Goal: Task Accomplishment & Management: Complete application form

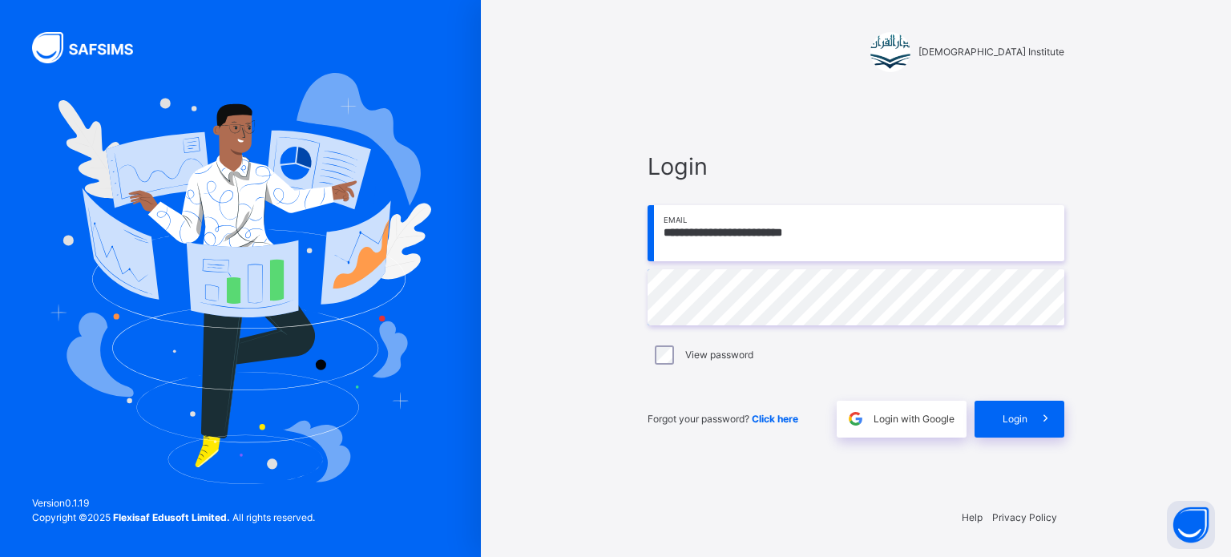
click at [1037, 435] on span at bounding box center [1045, 419] width 37 height 37
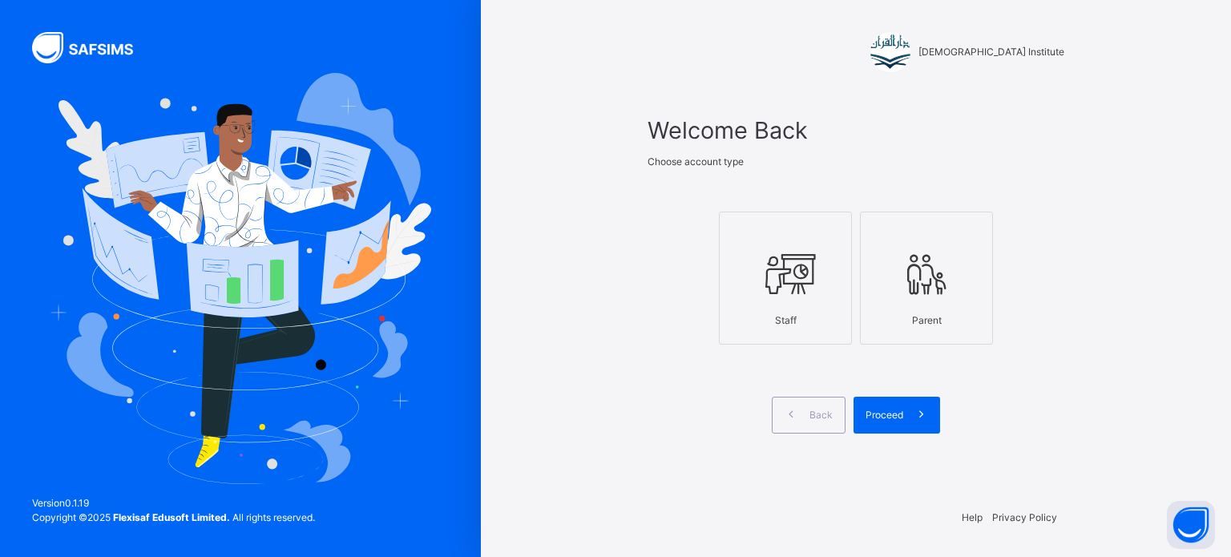
click at [776, 317] on div "Staff" at bounding box center [785, 320] width 115 height 30
click at [919, 426] on span at bounding box center [921, 415] width 37 height 37
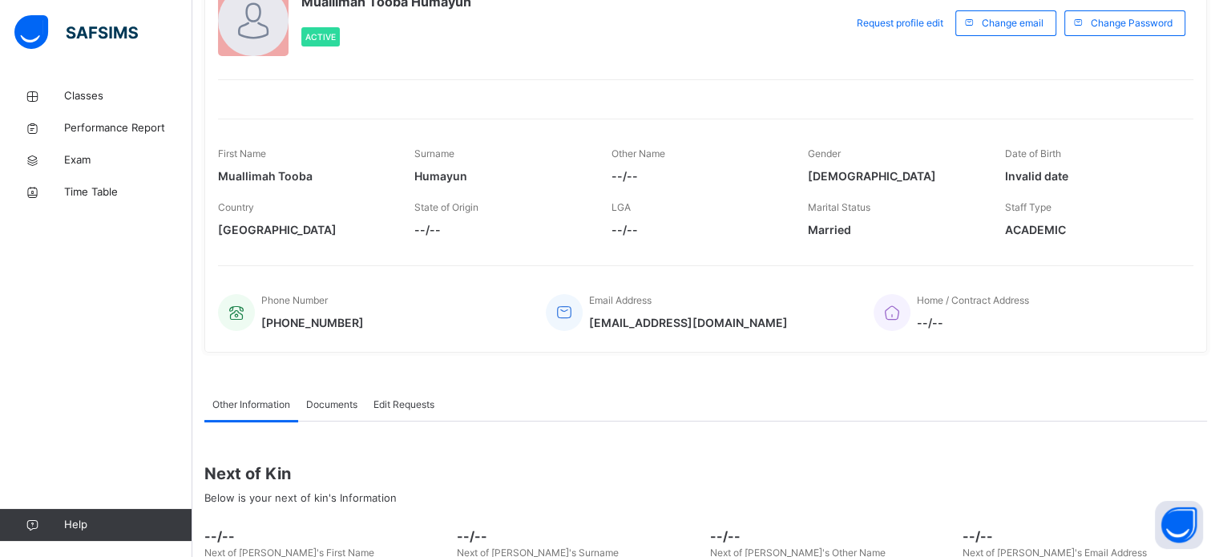
scroll to position [148, 0]
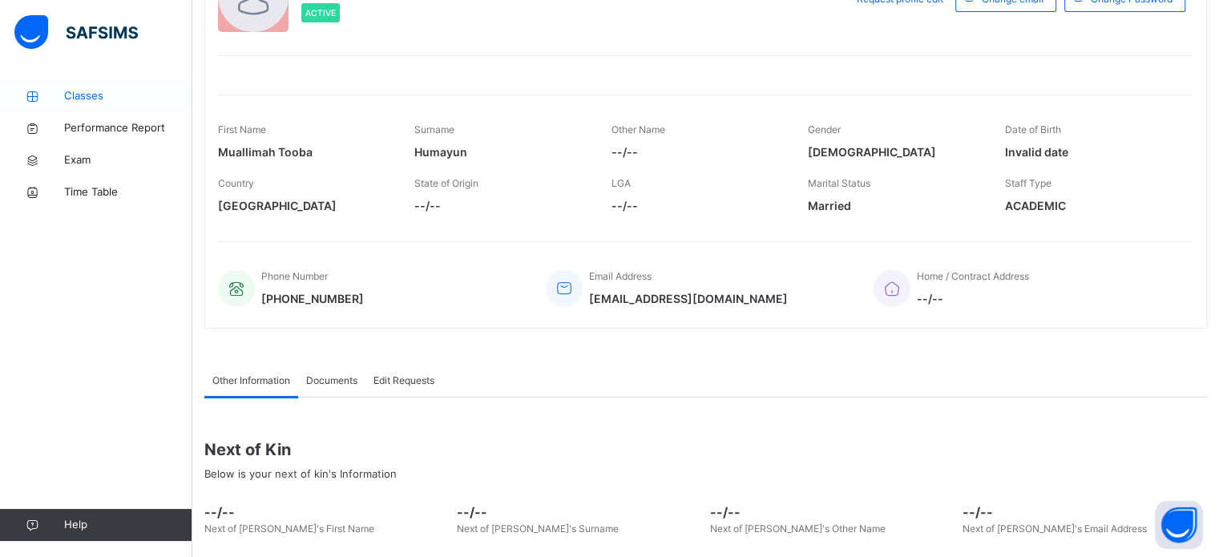
click at [128, 103] on span "Classes" at bounding box center [128, 96] width 128 height 16
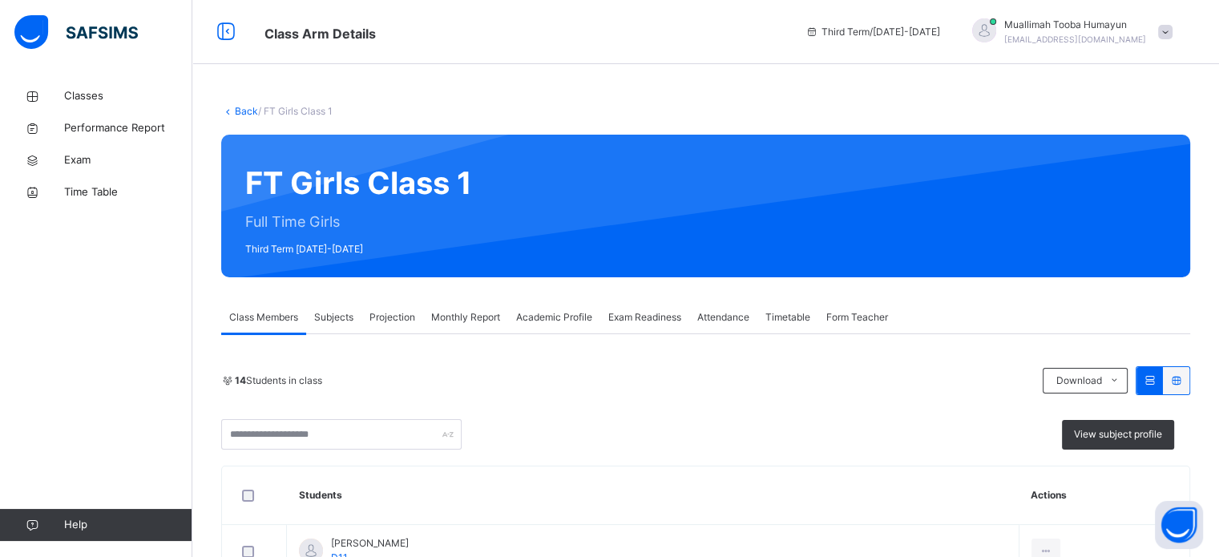
click at [390, 320] on span "Projection" at bounding box center [392, 317] width 46 height 14
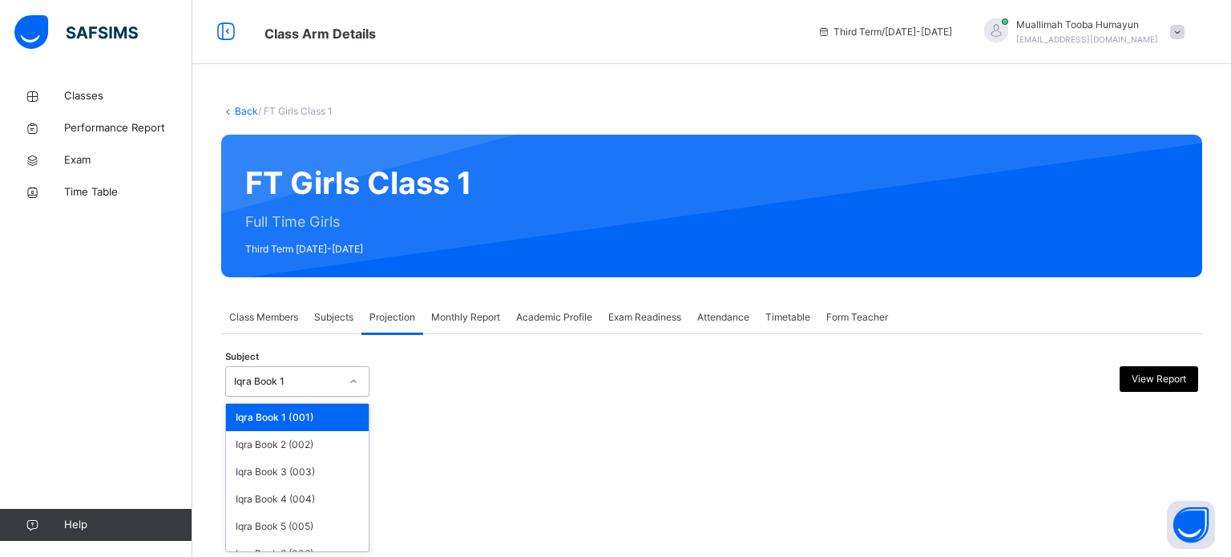
click at [309, 374] on div "Iqra Book 1" at bounding box center [287, 381] width 106 height 14
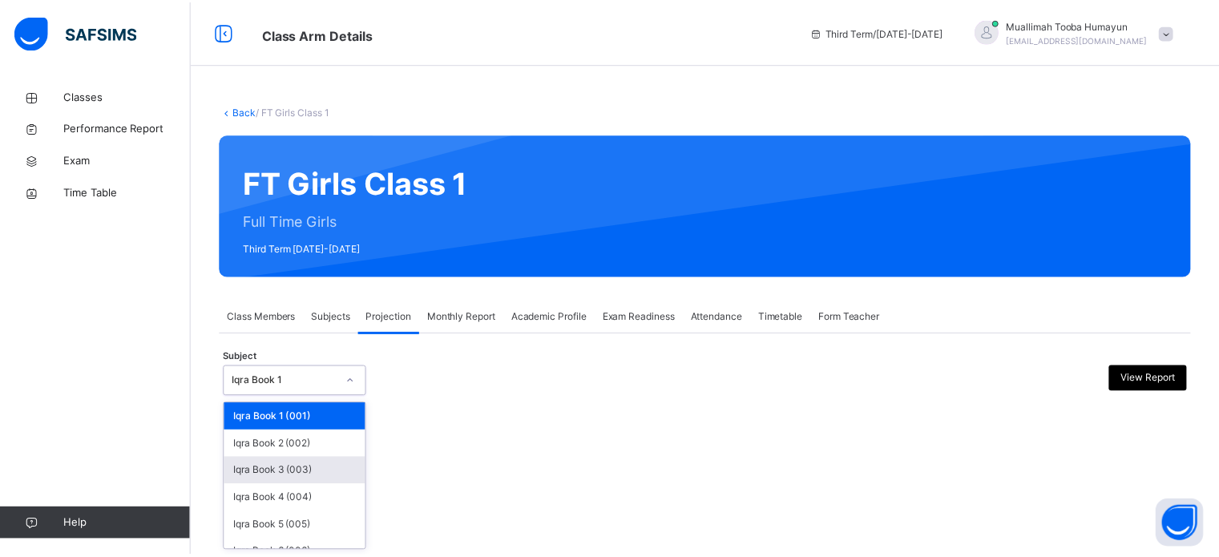
scroll to position [84, 0]
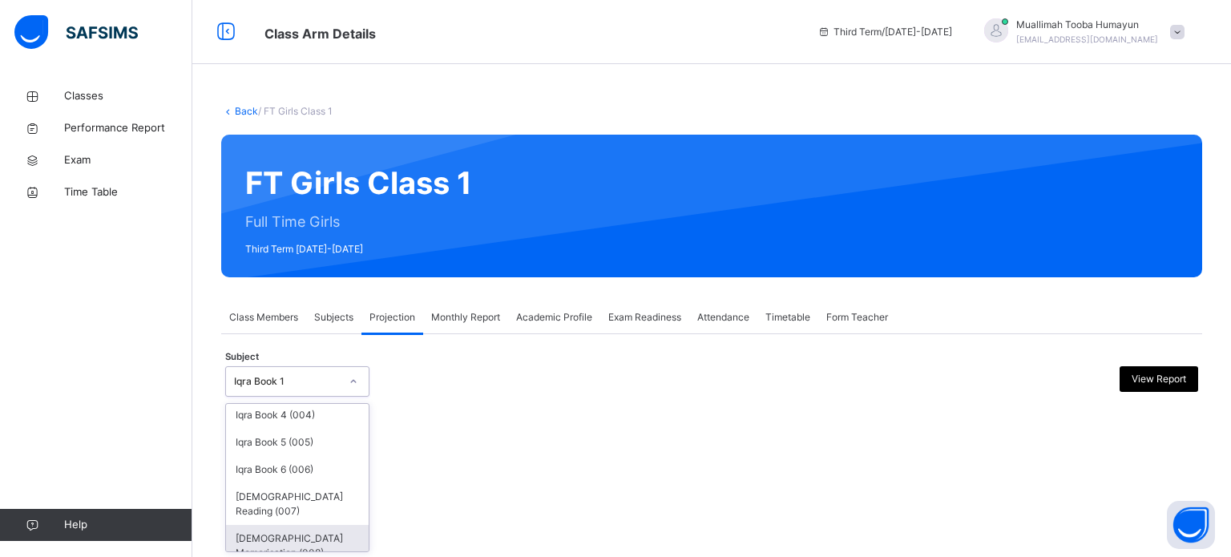
click at [269, 530] on div "[DEMOGRAPHIC_DATA] Memorisation (008)" at bounding box center [297, 546] width 143 height 42
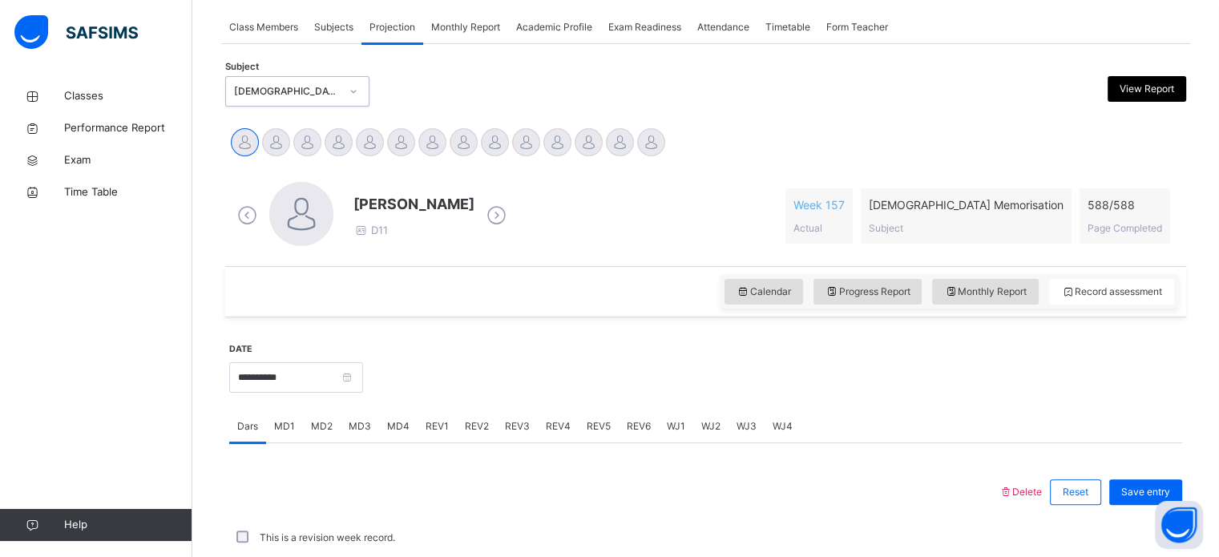
scroll to position [244, 0]
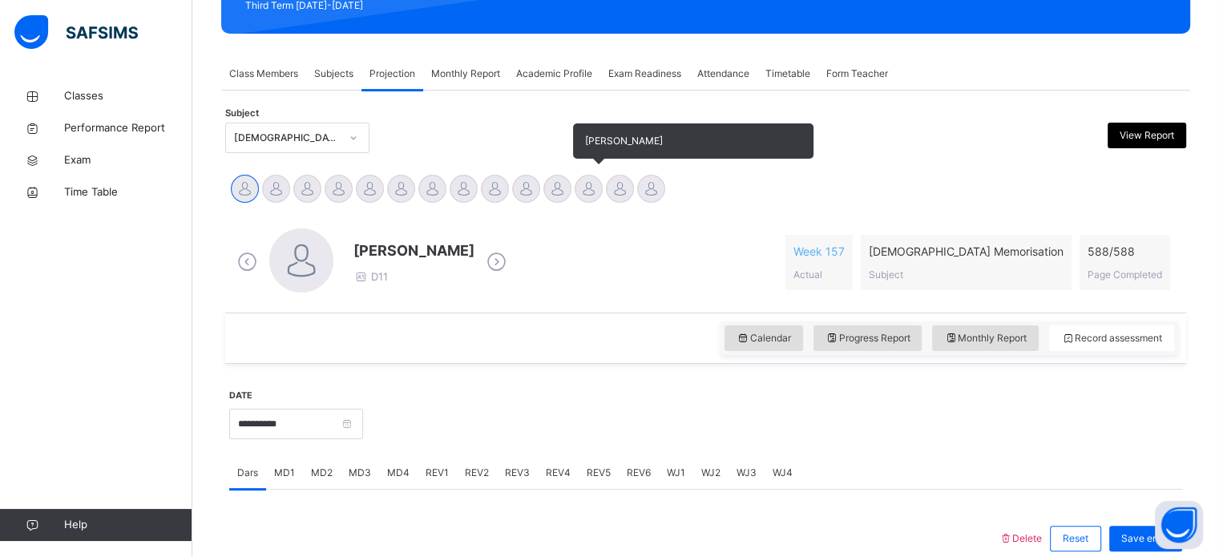
click at [579, 189] on div at bounding box center [589, 189] width 28 height 28
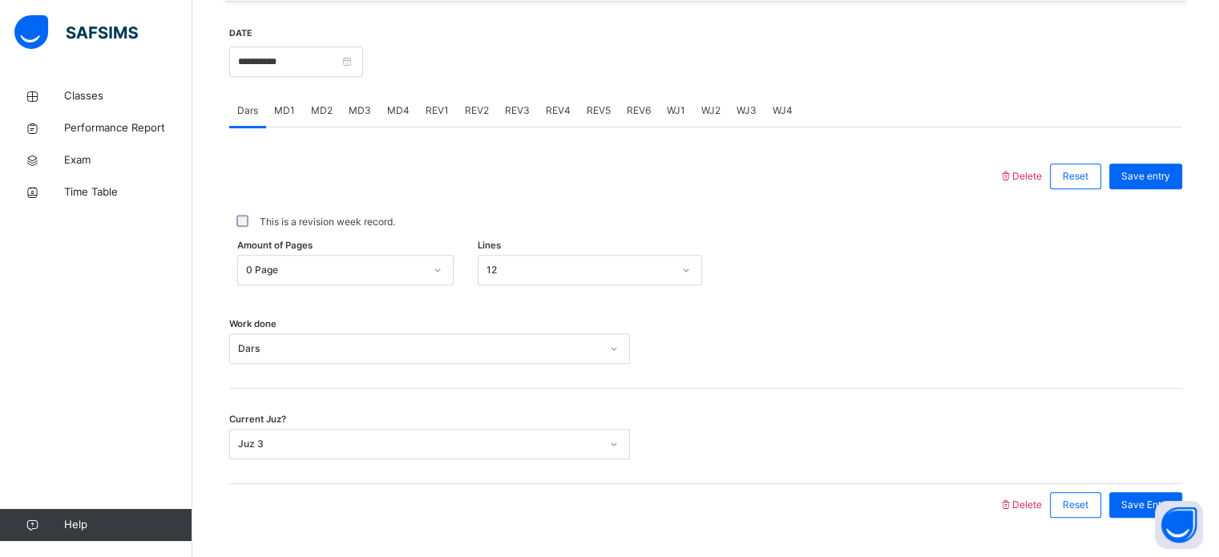
scroll to position [613, 0]
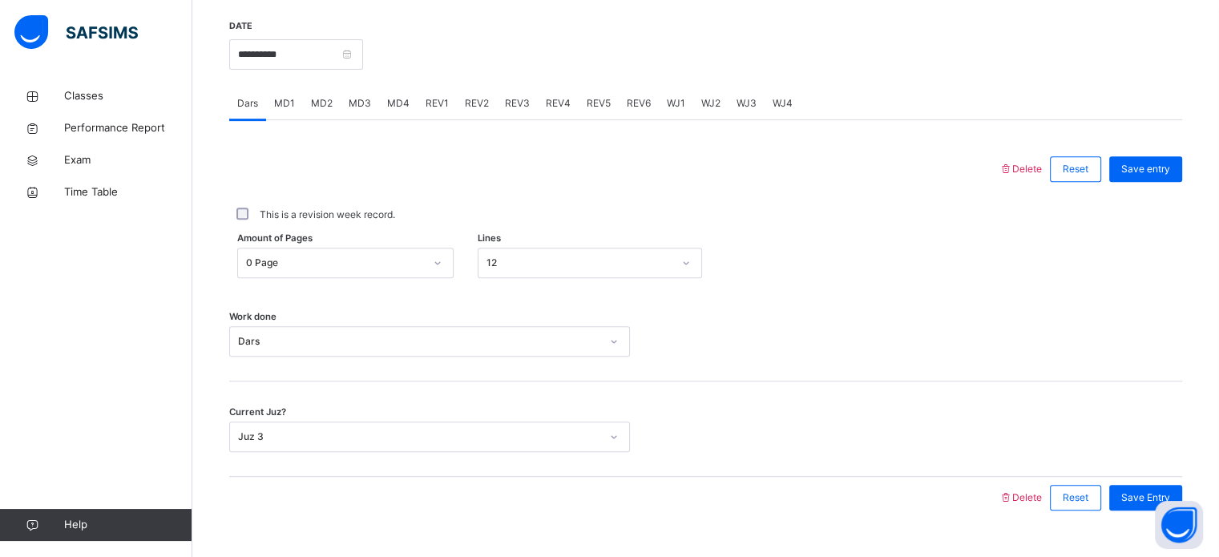
click at [279, 111] on div "MD1" at bounding box center [284, 103] width 37 height 32
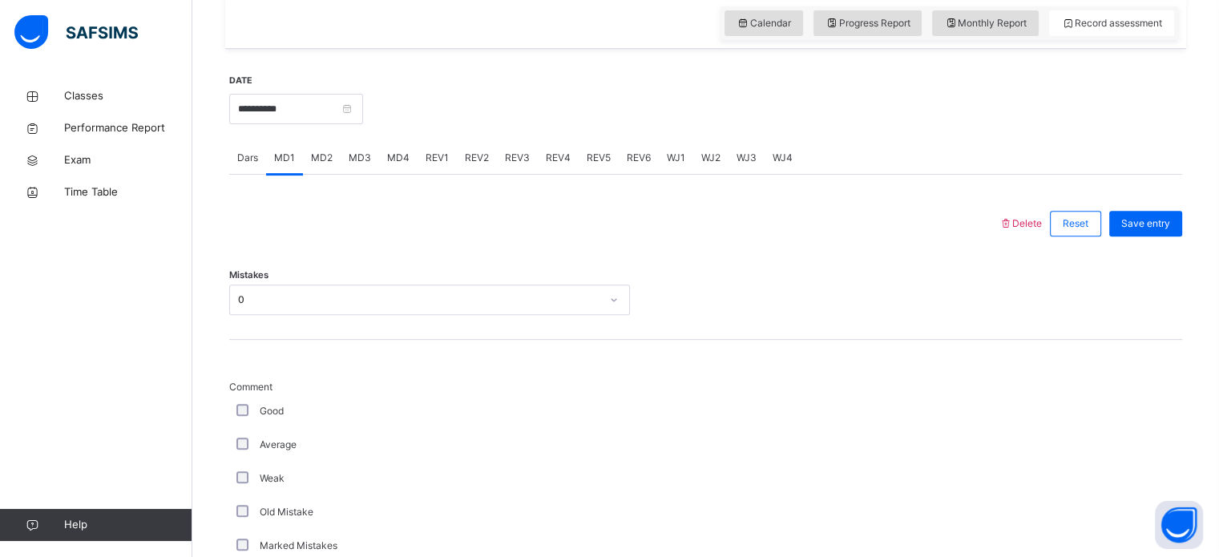
scroll to position [0, 0]
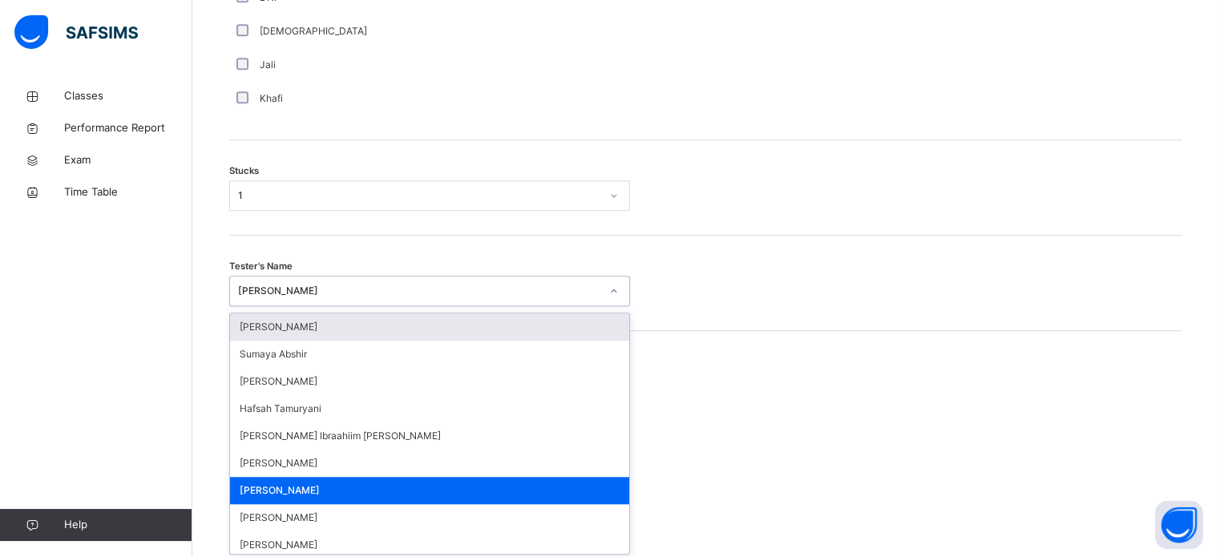
click at [378, 306] on div "option [PERSON_NAME] focused, 1 of 45. 45 results available. Use Up and Down to…" at bounding box center [429, 291] width 401 height 30
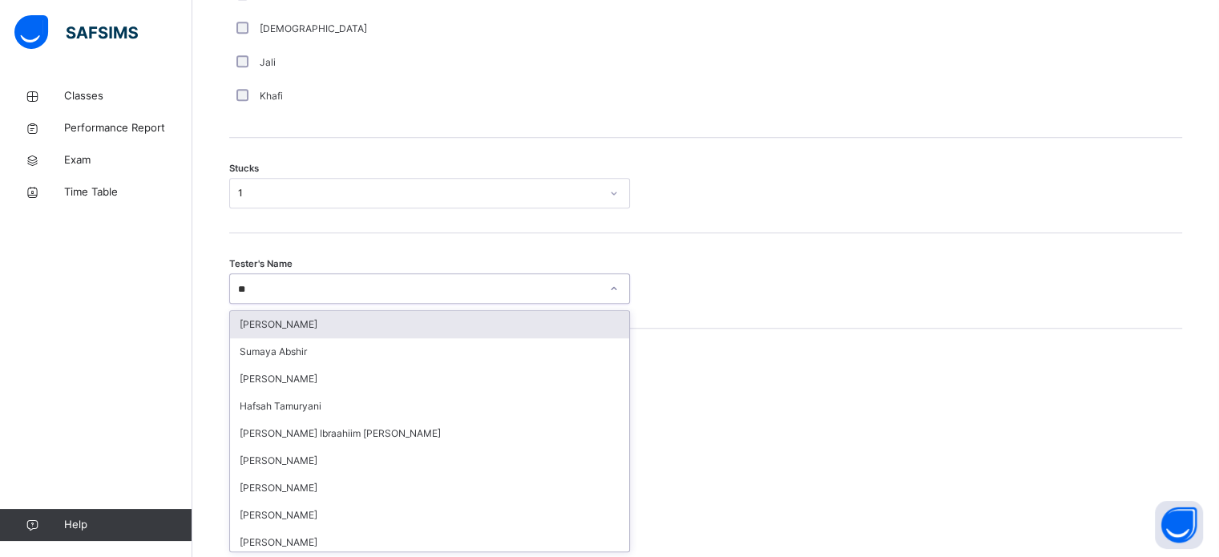
type input "***"
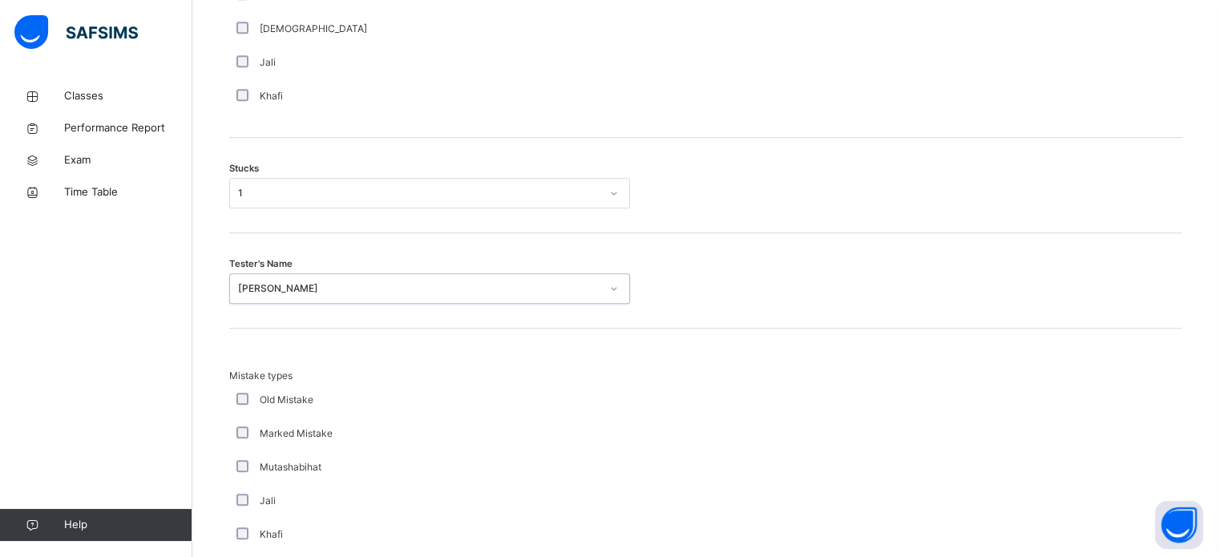
scroll to position [1572, 0]
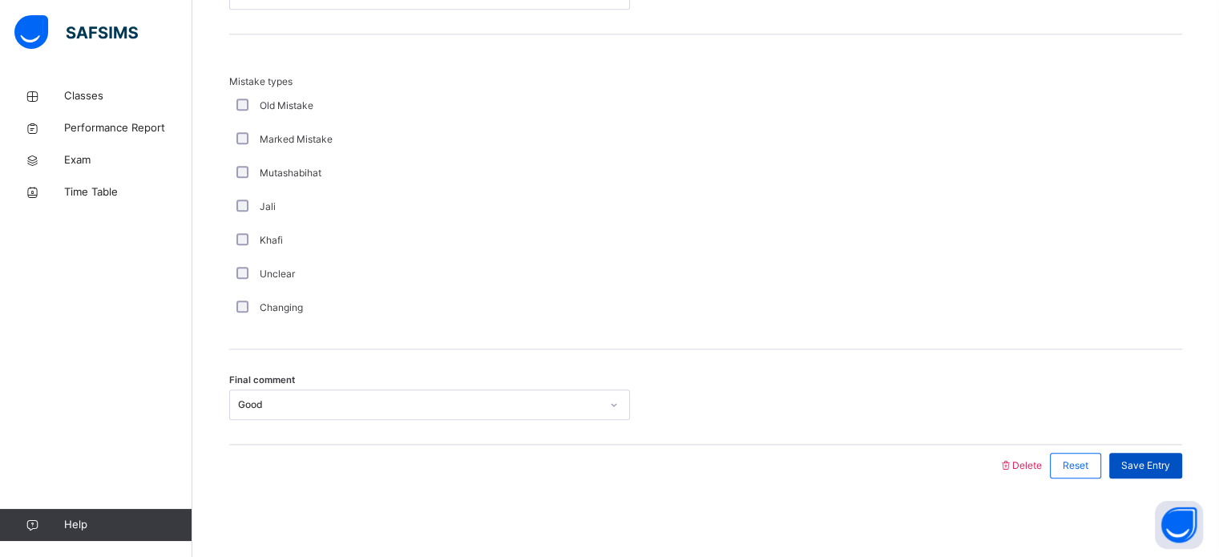
click at [1170, 469] on span "Save Entry" at bounding box center [1145, 465] width 49 height 14
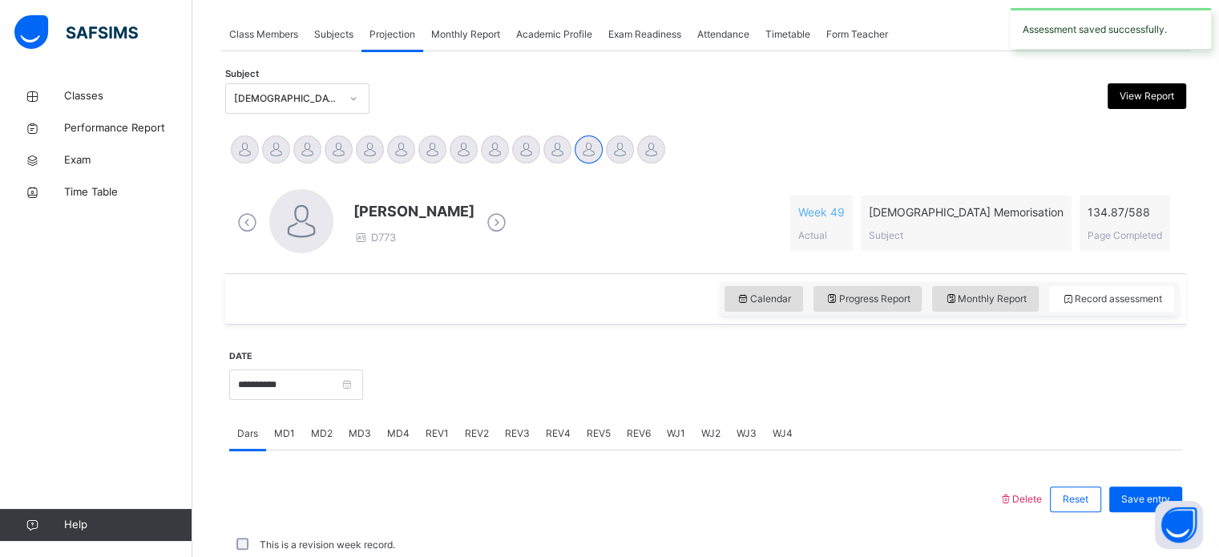
scroll to position [646, 0]
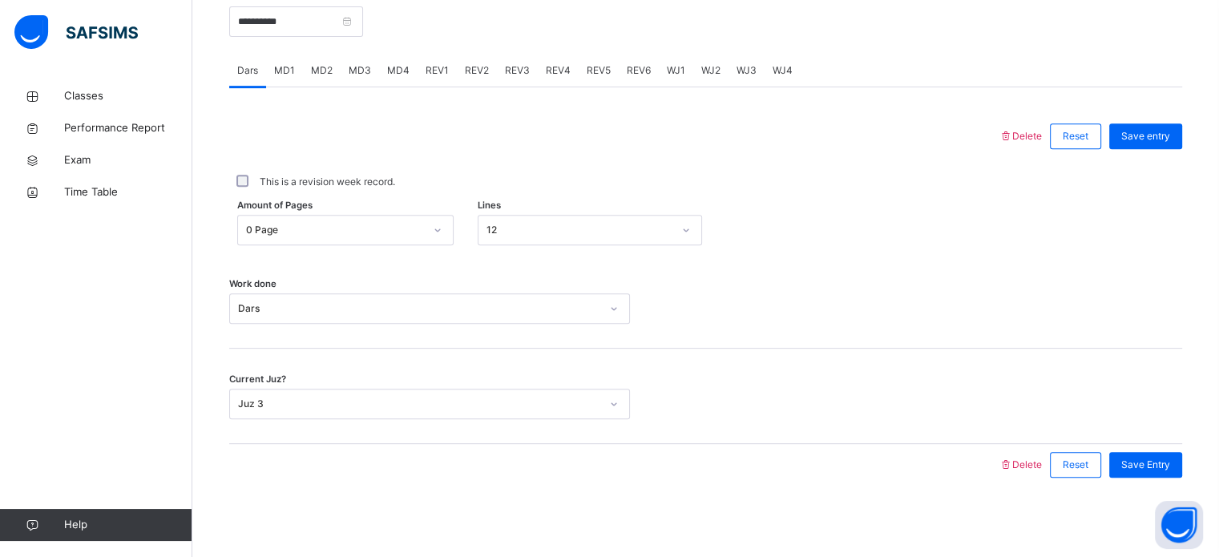
click at [393, 70] on span "MD4" at bounding box center [398, 70] width 22 height 14
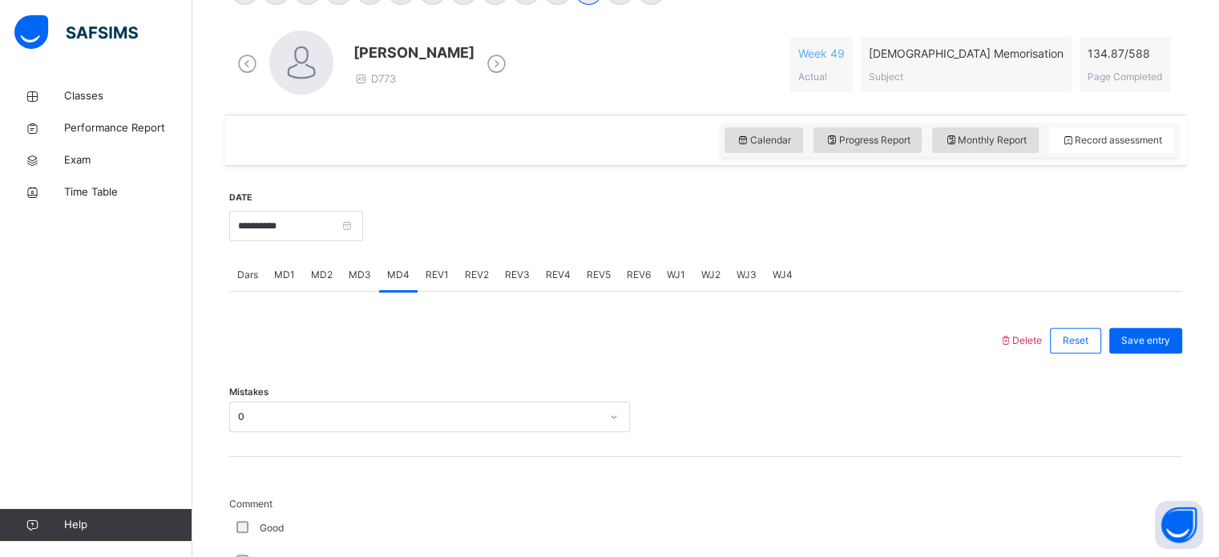
scroll to position [435, 0]
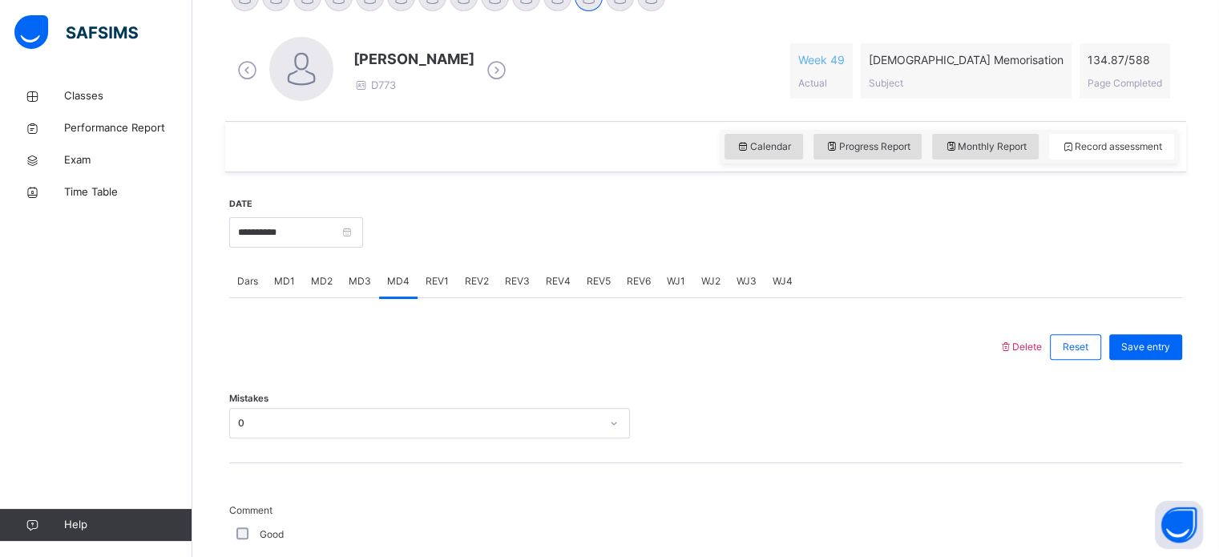
click at [317, 289] on div "MD2" at bounding box center [322, 281] width 38 height 32
click at [284, 288] on span "MD1" at bounding box center [284, 281] width 21 height 14
click at [449, 285] on div "REV1" at bounding box center [437, 281] width 39 height 32
click at [481, 285] on span "REV2" at bounding box center [477, 281] width 24 height 14
click at [504, 290] on div "REV3" at bounding box center [517, 281] width 41 height 32
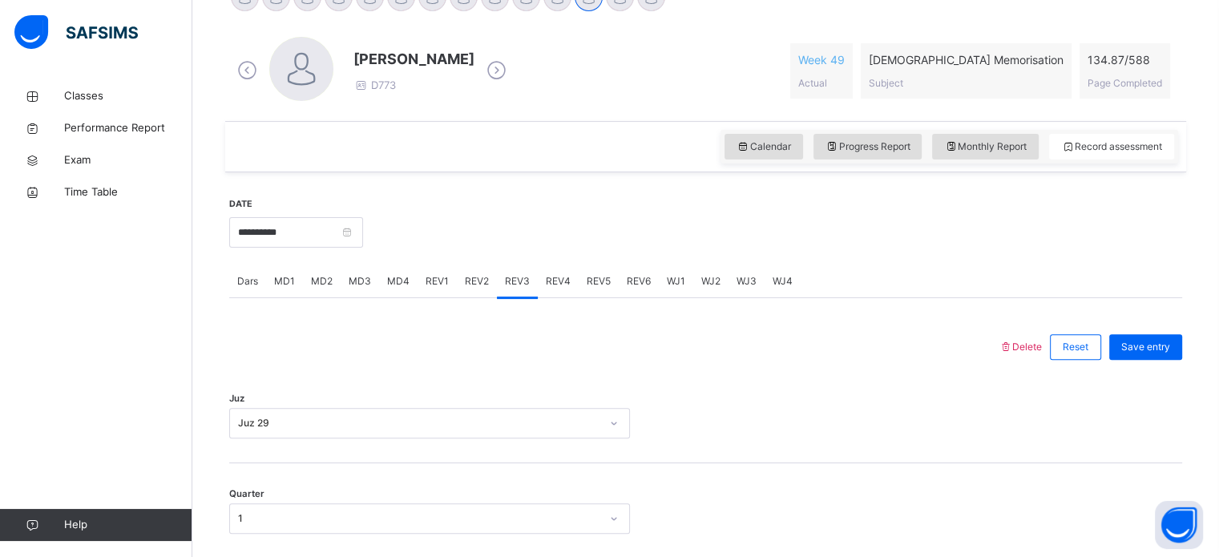
click at [561, 291] on div "REV4" at bounding box center [558, 281] width 41 height 32
click at [608, 289] on div "REV5" at bounding box center [599, 281] width 40 height 32
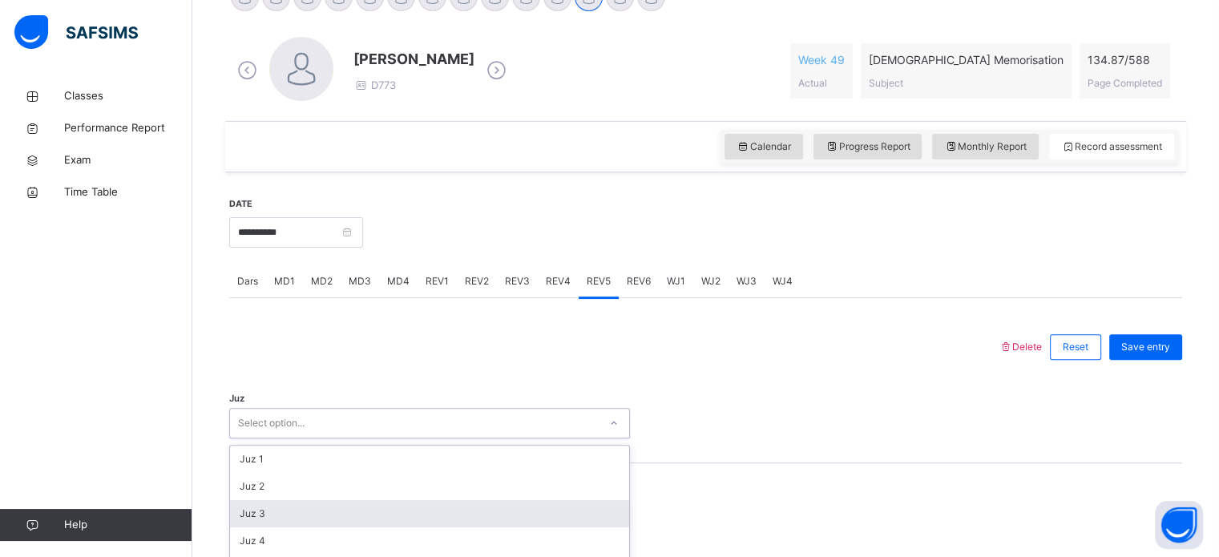
scroll to position [571, 0]
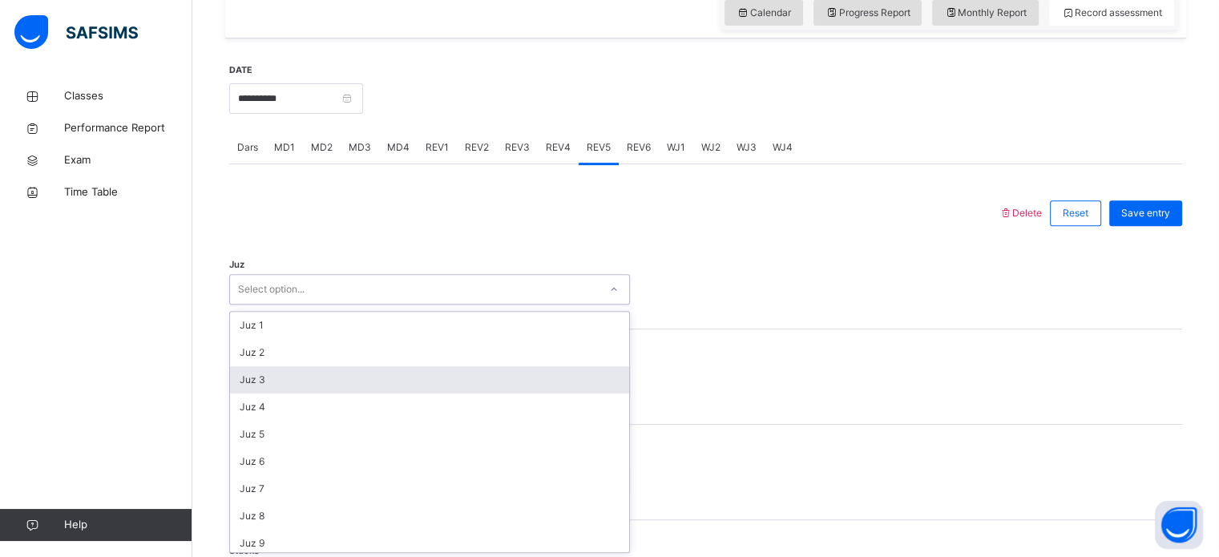
click at [506, 305] on div "option Juz 3 focused, 3 of 30. 30 results available. Use Up and Down to choose …" at bounding box center [429, 289] width 401 height 30
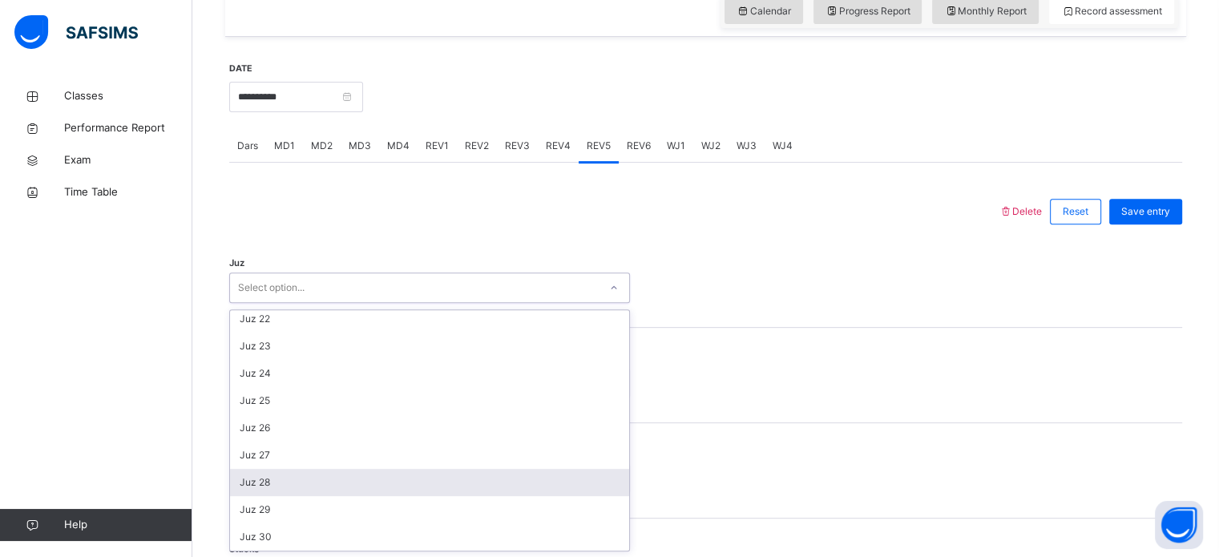
scroll to position [576, 0]
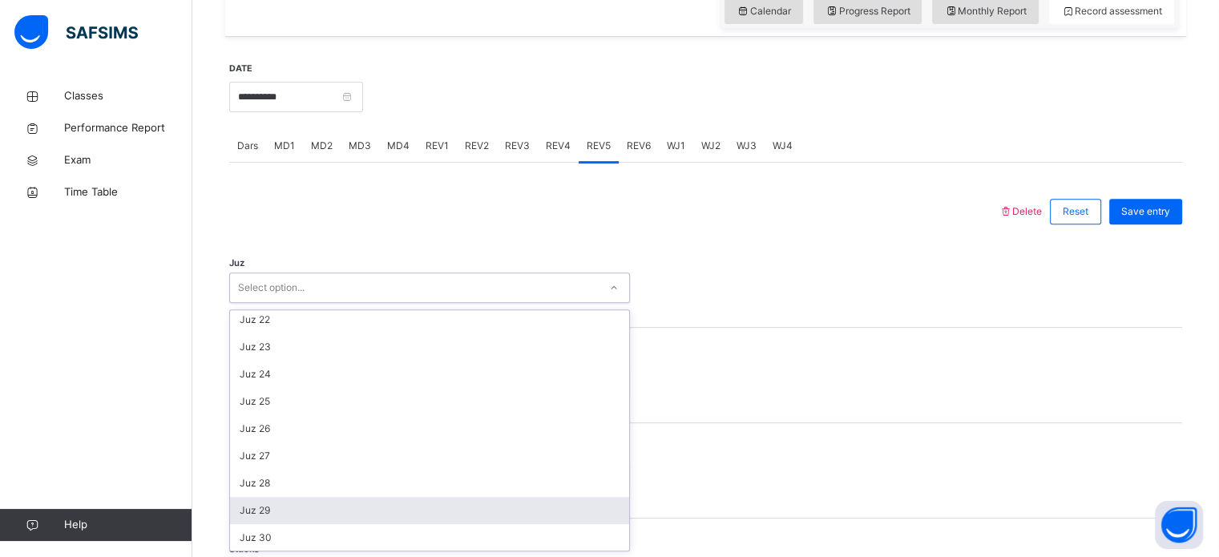
click at [402, 500] on div "Juz 29" at bounding box center [429, 510] width 399 height 27
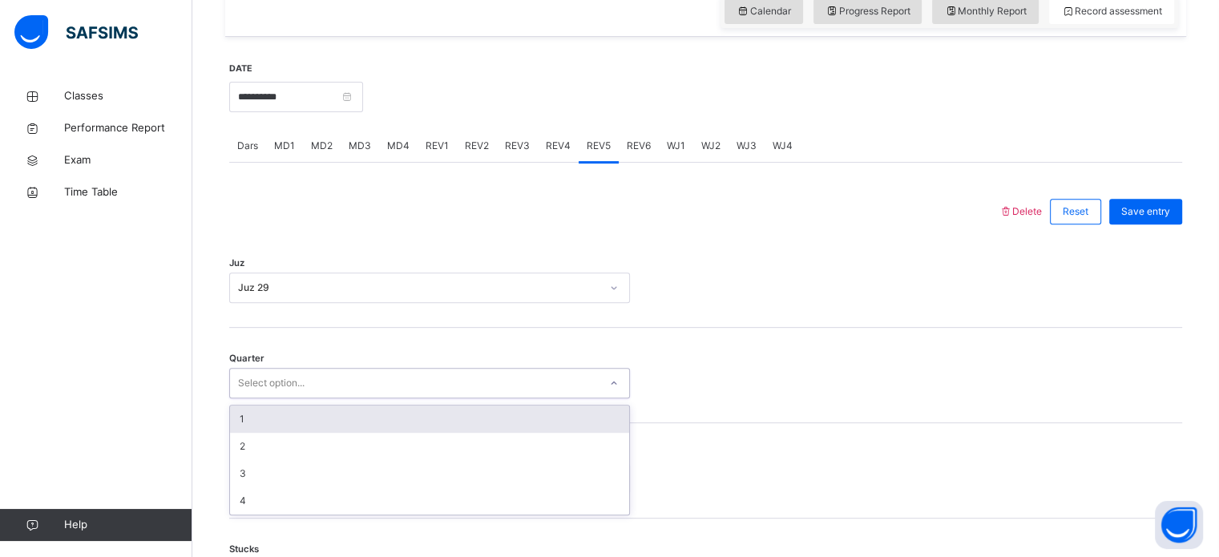
click at [362, 369] on div "Select option..." at bounding box center [429, 383] width 401 height 30
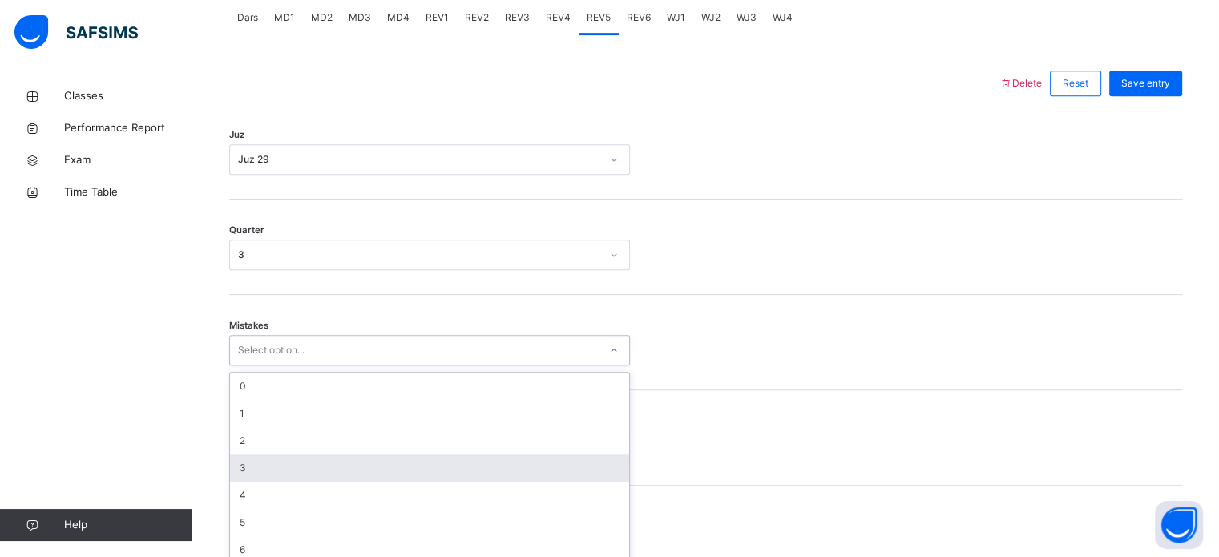
click at [420, 365] on div "option 3 focused, 4 of 7. 7 results available. Use Up and Down to choose option…" at bounding box center [429, 350] width 401 height 30
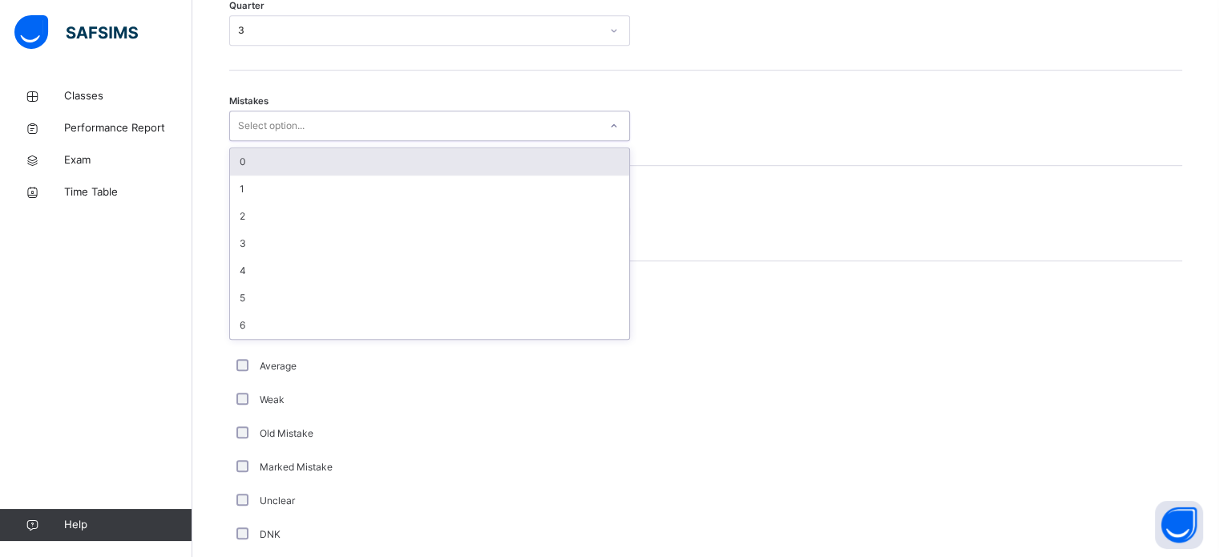
scroll to position [983, 0]
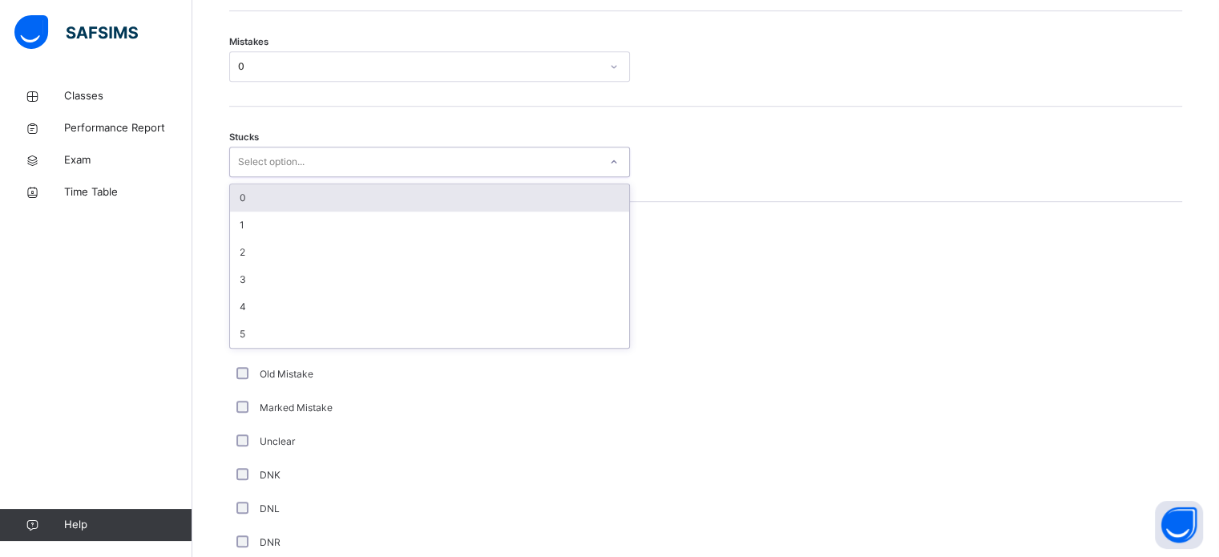
click at [338, 161] on div "Select option..." at bounding box center [414, 162] width 369 height 25
click at [301, 195] on div "0" at bounding box center [429, 197] width 399 height 27
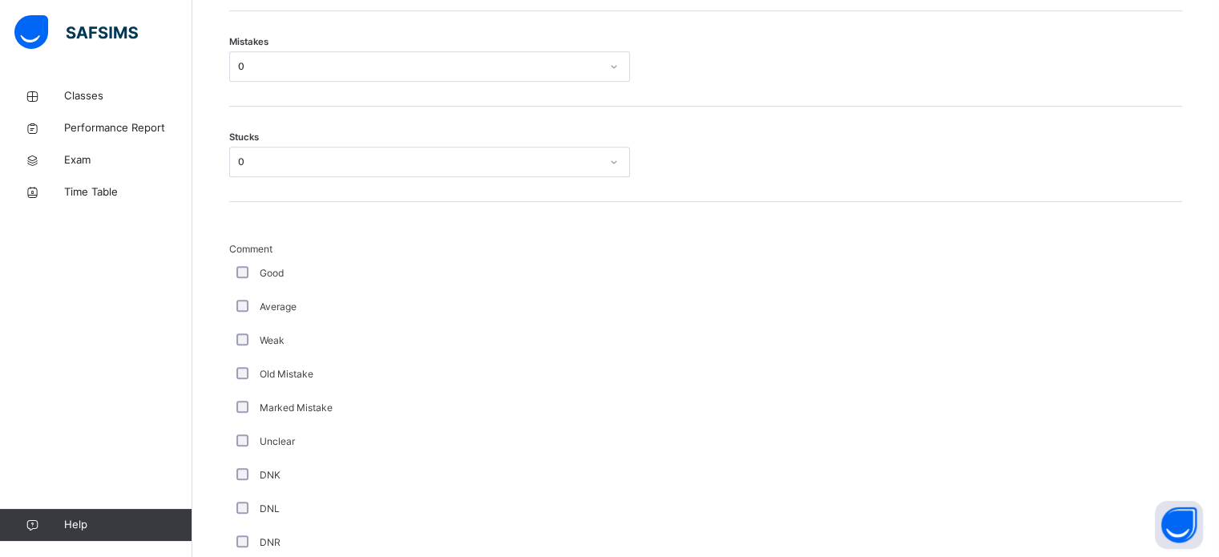
click at [233, 275] on div "Good" at bounding box center [429, 273] width 393 height 14
click at [246, 268] on div "Good" at bounding box center [429, 273] width 393 height 14
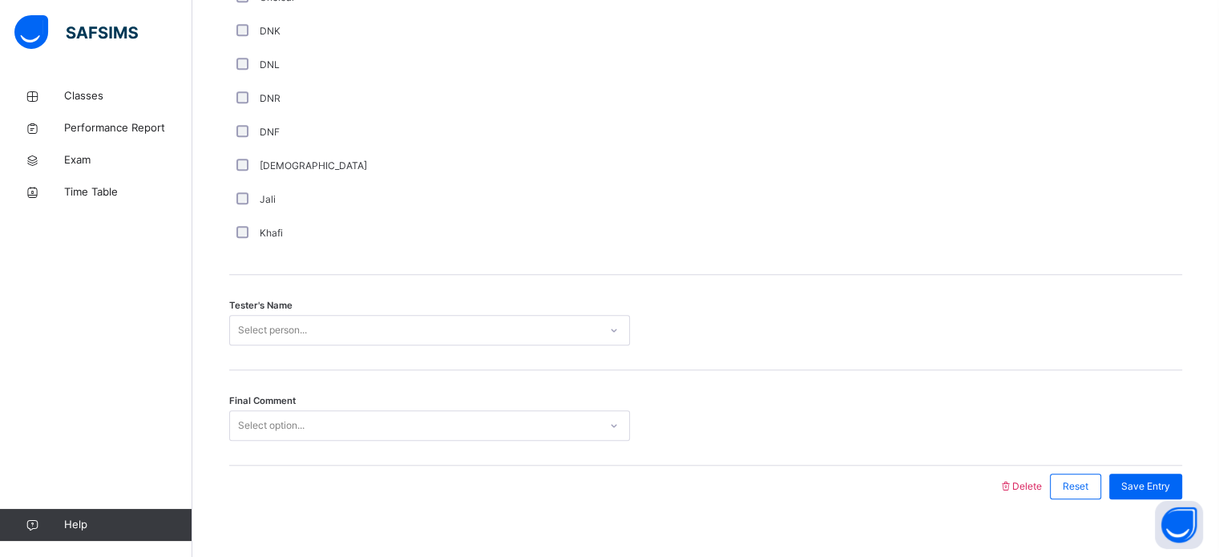
scroll to position [1447, 0]
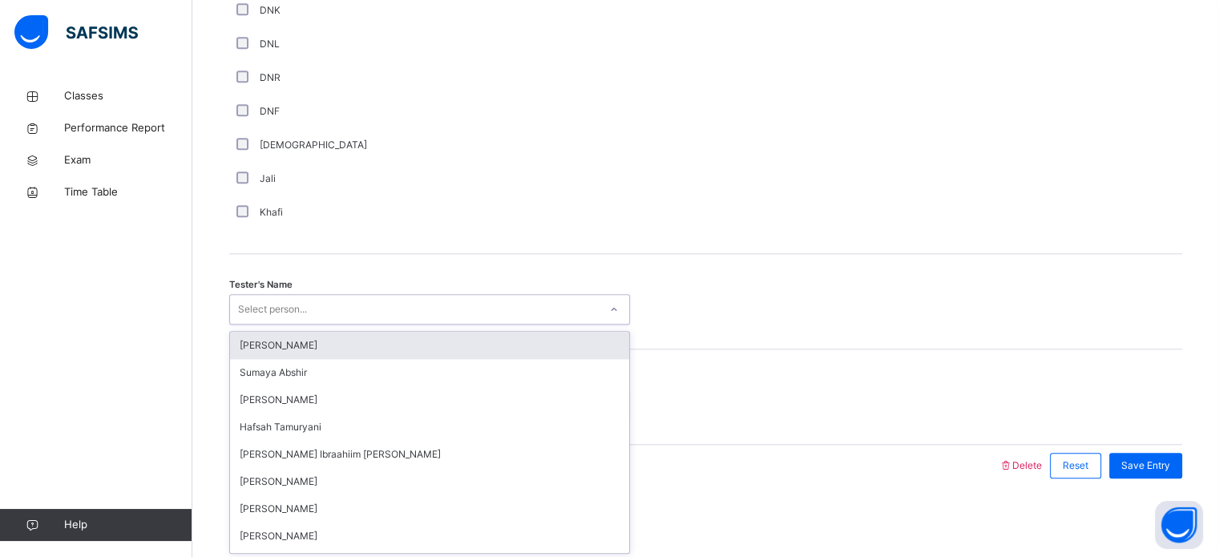
click at [528, 322] on div "Select person..." at bounding box center [429, 309] width 401 height 30
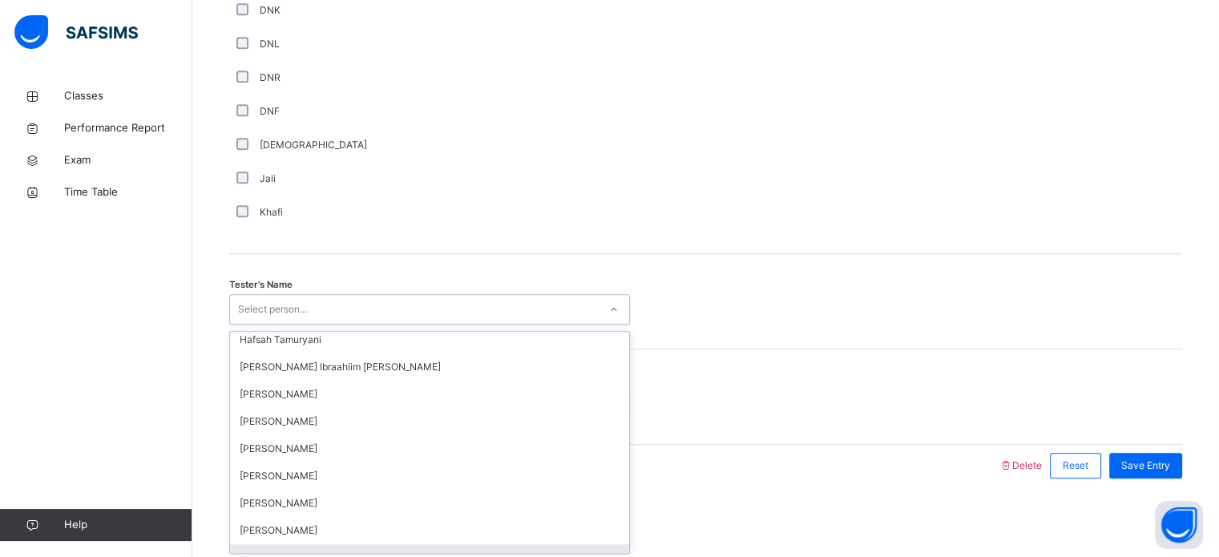
scroll to position [115, 0]
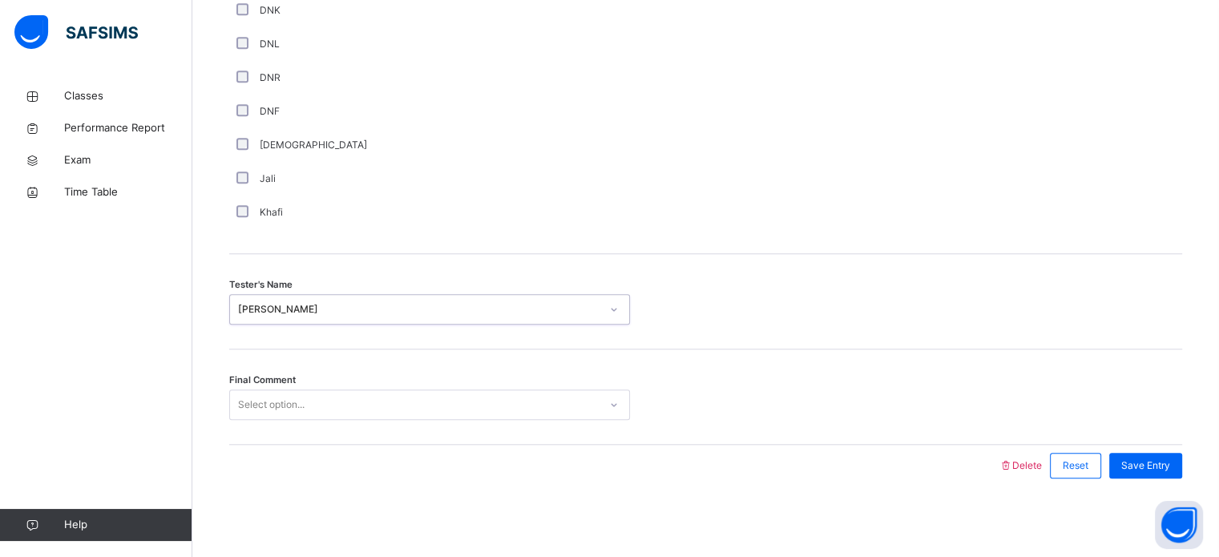
click at [454, 386] on div "Final Comment Select option..." at bounding box center [705, 396] width 953 height 95
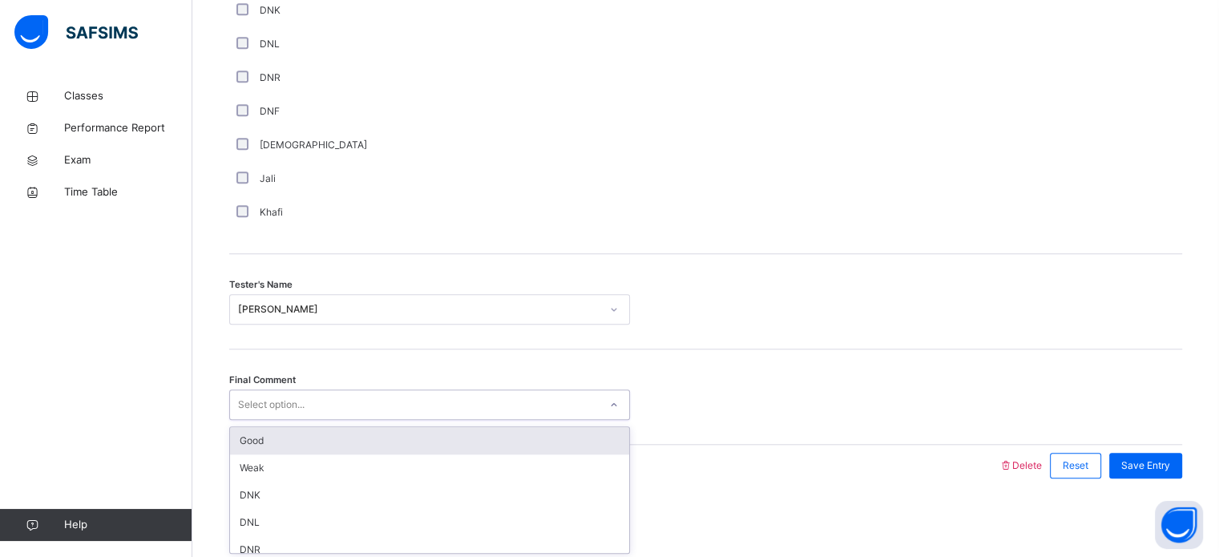
click at [433, 410] on div "Select option..." at bounding box center [414, 405] width 369 height 25
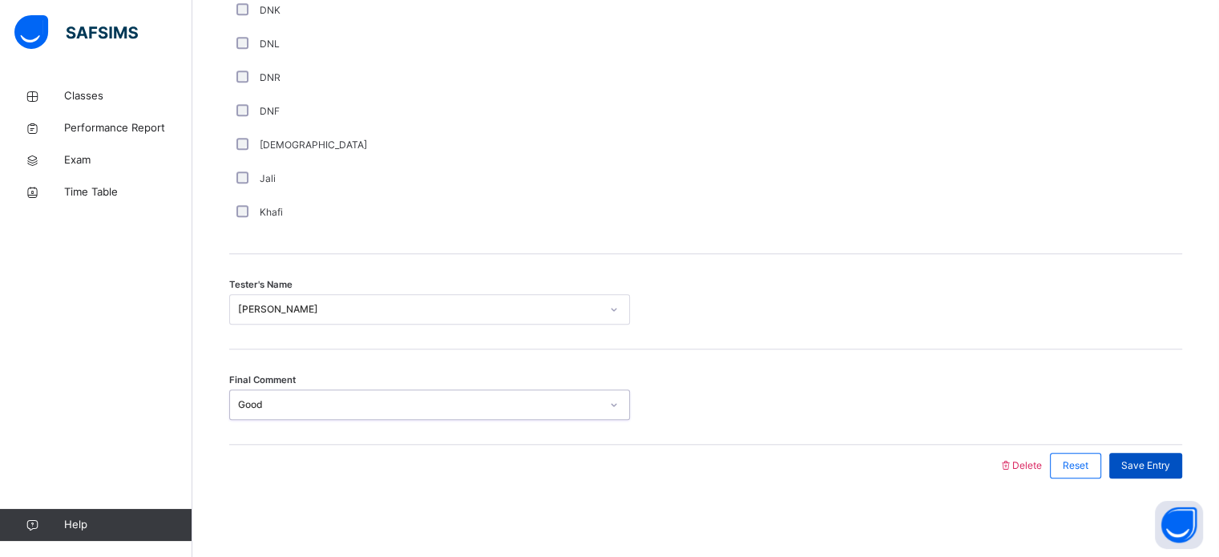
click at [1167, 474] on div "Save Entry" at bounding box center [1145, 466] width 73 height 26
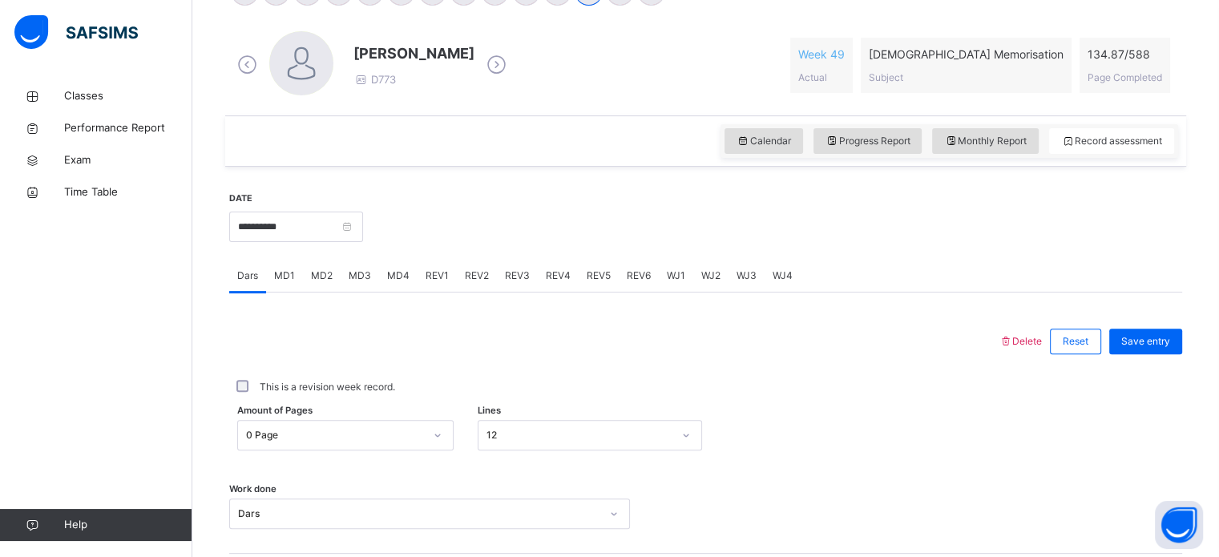
scroll to position [426, 0]
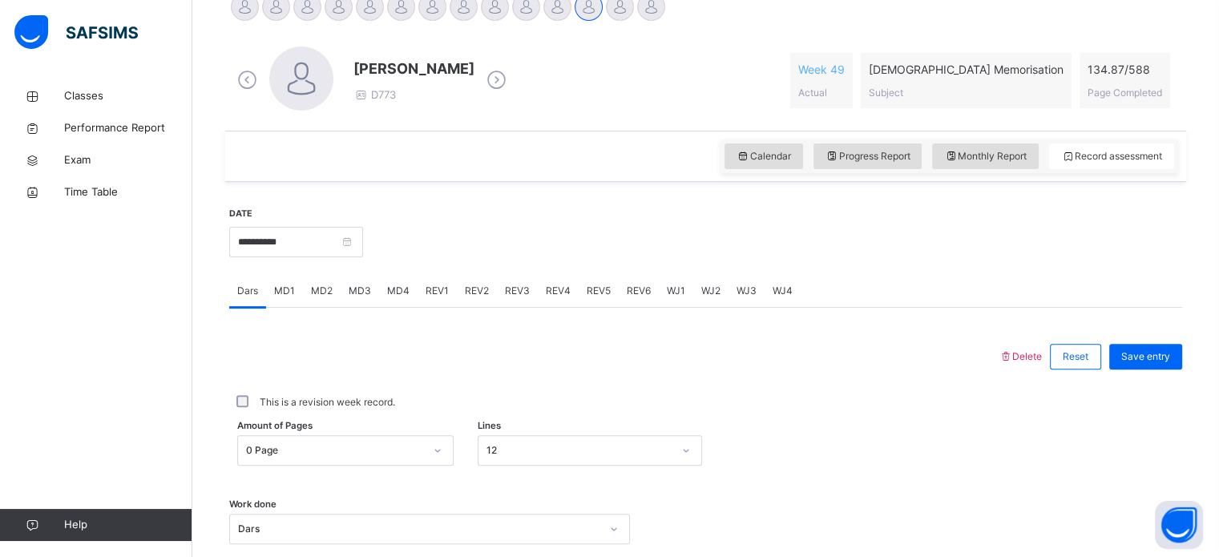
click at [587, 192] on div "**********" at bounding box center [705, 456] width 953 height 532
click at [987, 114] on div "[PERSON_NAME] D773 Week 49 Actual [DEMOGRAPHIC_DATA] Memorisation Subject 134.8…" at bounding box center [705, 80] width 945 height 68
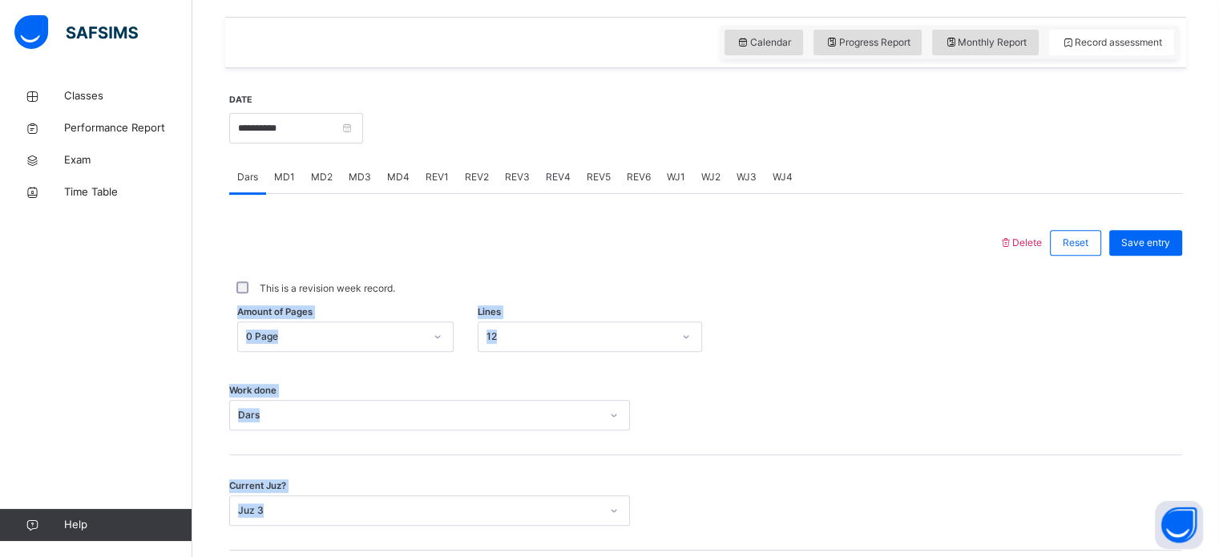
drag, startPoint x: 801, startPoint y: 398, endPoint x: 612, endPoint y: 595, distance: 273.8
click at [612, 556] on html "Class Arm Details Third Term / [DATE]-[DATE] Muallimah [PERSON_NAME] [EMAIL_ADD…" at bounding box center [609, 61] width 1219 height 1204
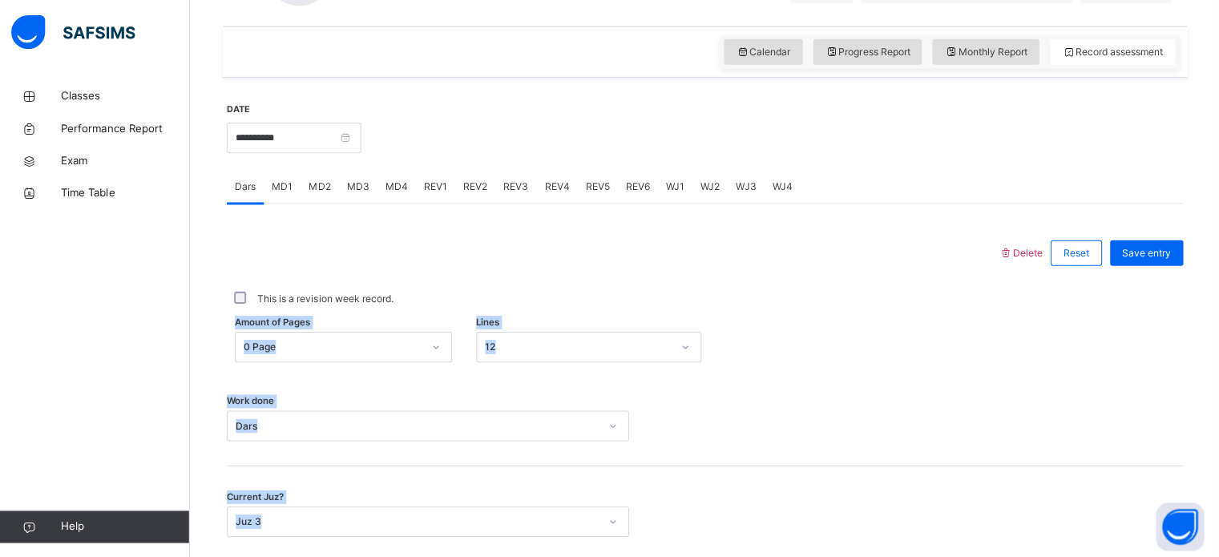
scroll to position [530, 0]
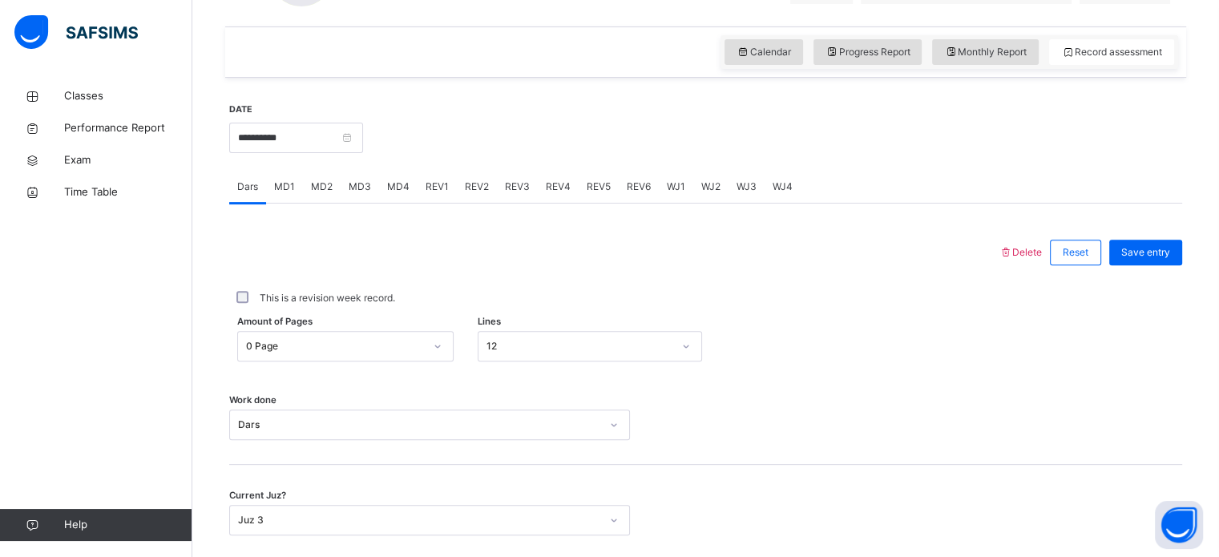
click at [883, 192] on div "Dars MD1 MD2 MD3 MD4 REV1 REV2 REV3 REV4 REV5 REV6 WJ1 WJ2 WJ3 WJ4" at bounding box center [705, 187] width 953 height 33
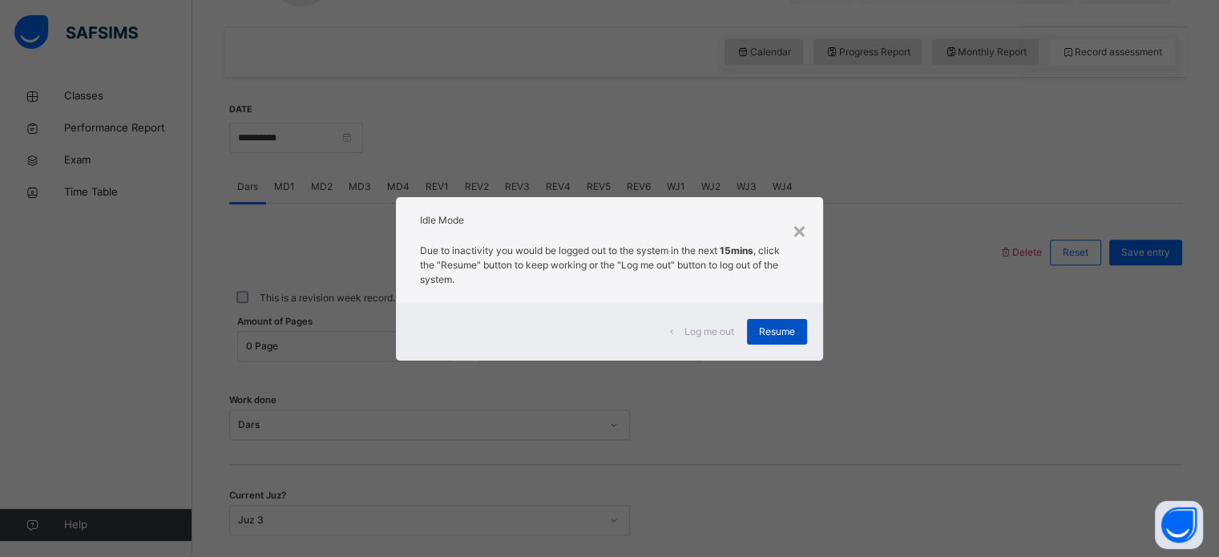
click at [792, 336] on span "Resume" at bounding box center [777, 332] width 36 height 14
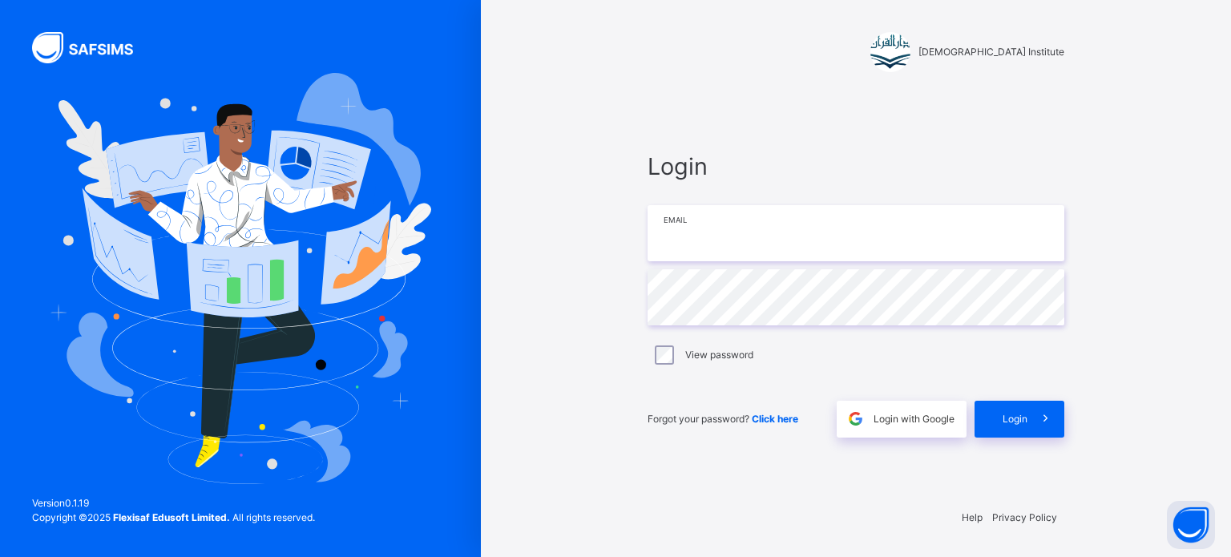
type input "**********"
